Goal: Task Accomplishment & Management: Use online tool/utility

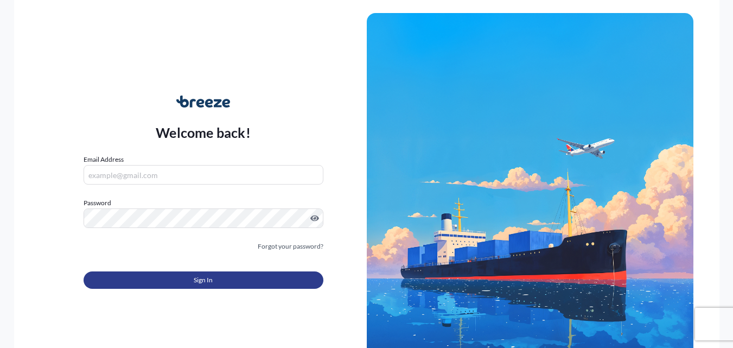
type input "[PERSON_NAME][EMAIL_ADDRESS][PERSON_NAME][DOMAIN_NAME]"
click at [145, 278] on button "Sign In" at bounding box center [204, 279] width 240 height 17
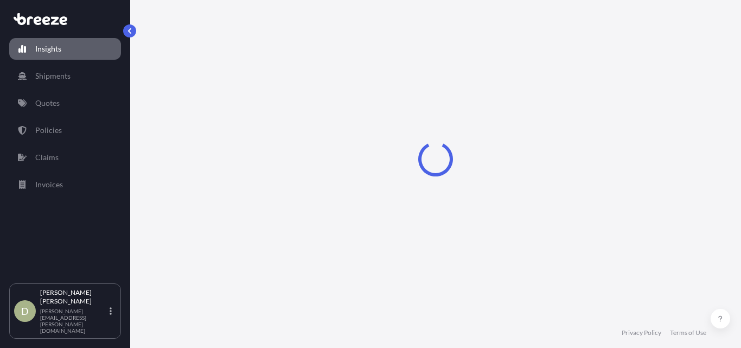
select select "2025"
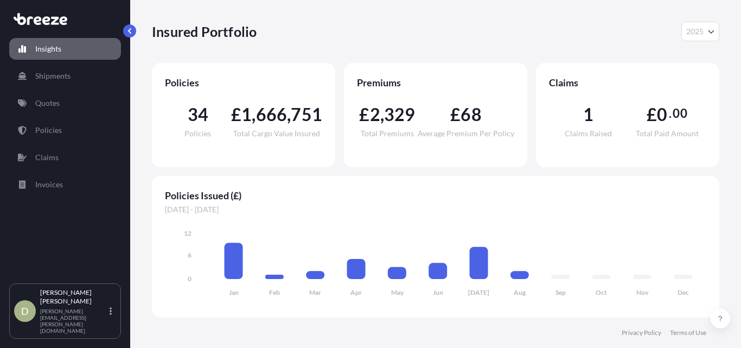
click at [55, 108] on p "Quotes" at bounding box center [47, 103] width 24 height 11
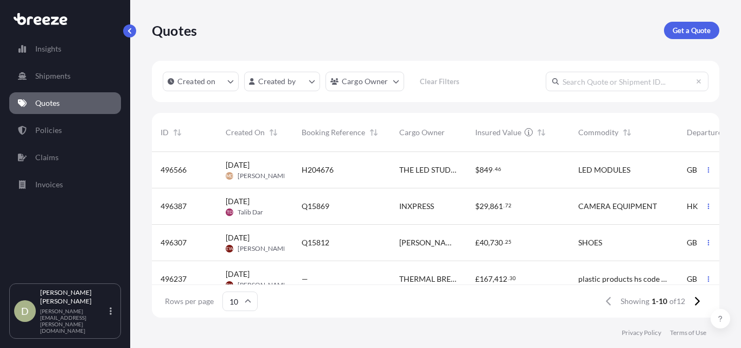
scroll to position [54, 0]
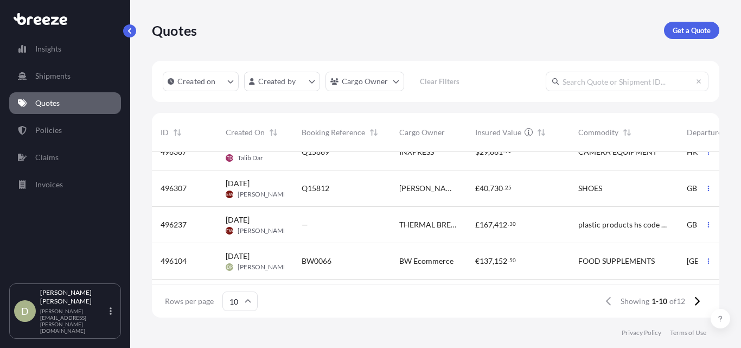
click at [351, 264] on div "BW0066" at bounding box center [342, 261] width 80 height 11
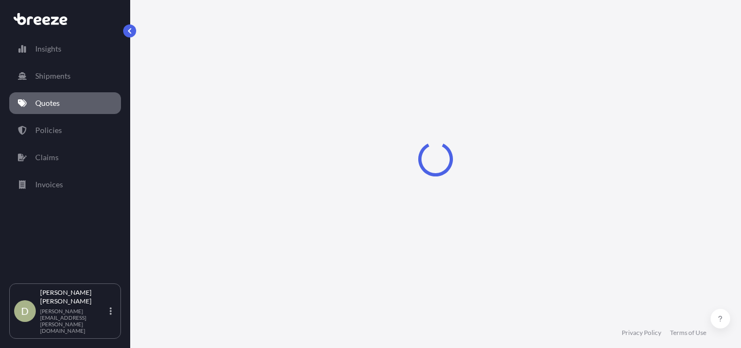
select select "Road"
select select "2"
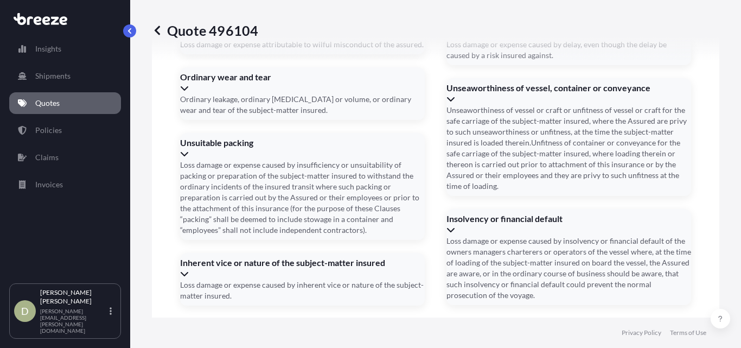
scroll to position [1422, 0]
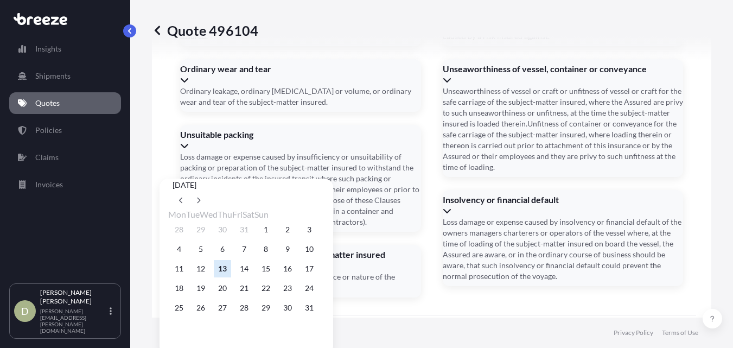
click at [263, 275] on div "11 12 13 14 15 16 17" at bounding box center [246, 269] width 156 height 20
click at [253, 277] on button "14" at bounding box center [243, 268] width 17 height 17
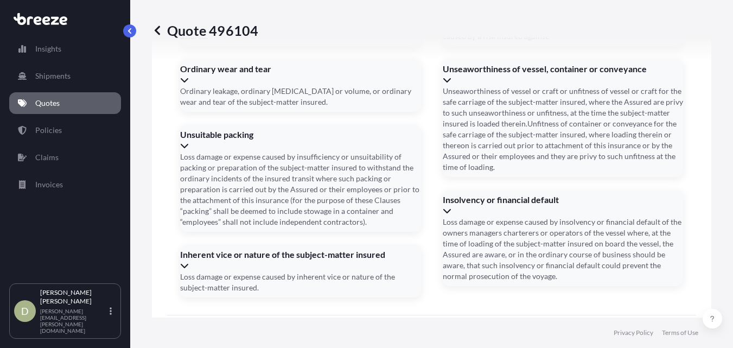
type input "[DATE]"
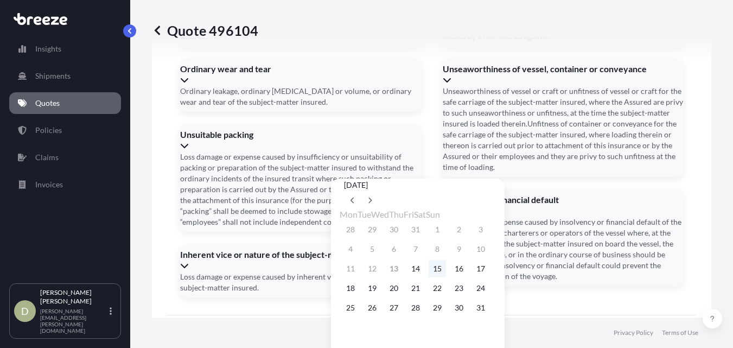
click at [446, 277] on button "15" at bounding box center [437, 268] width 17 height 17
type input "[DATE]"
